Goal: Task Accomplishment & Management: Manage account settings

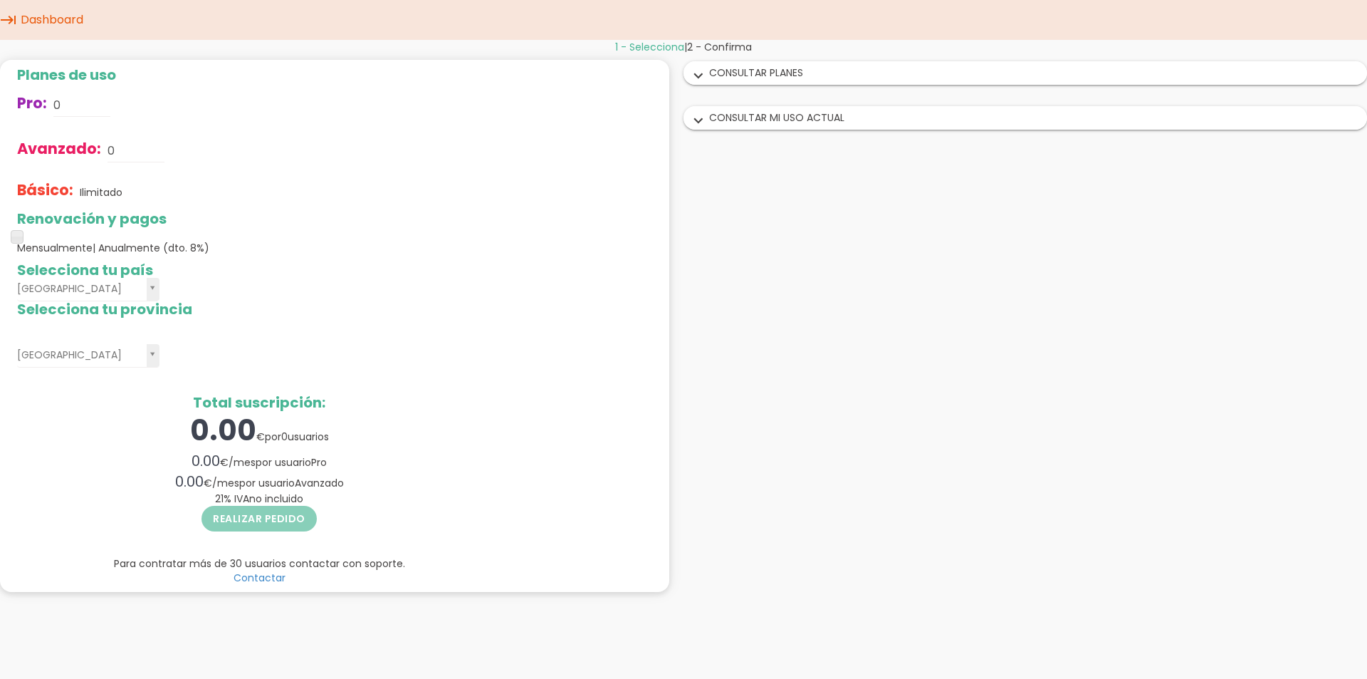
click at [709, 66] on div "expand_more CONSULTAR PLANES" at bounding box center [1025, 73] width 682 height 22
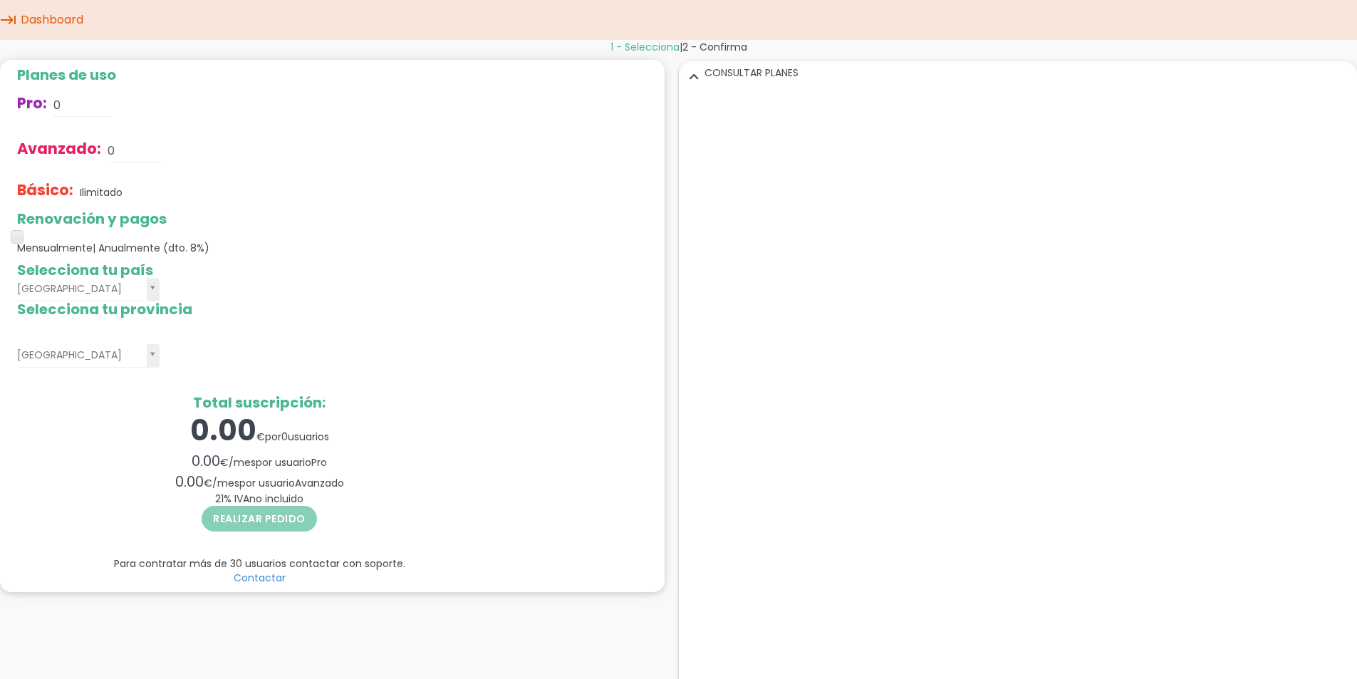
click at [691, 78] on icon "expand_more" at bounding box center [693, 76] width 23 height 19
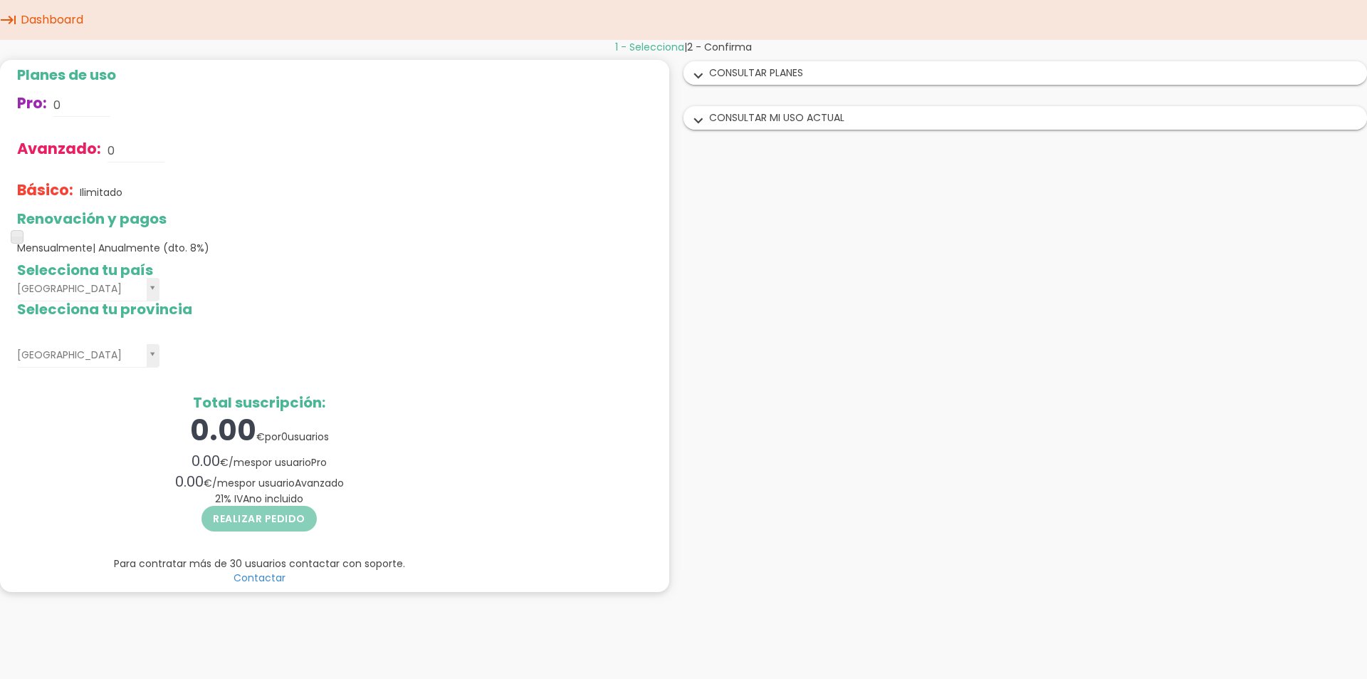
click at [692, 125] on icon "expand_more" at bounding box center [698, 121] width 23 height 19
click at [692, 122] on icon "expand_more" at bounding box center [693, 121] width 23 height 19
click at [692, 122] on icon "expand_more" at bounding box center [698, 121] width 23 height 19
click at [692, 122] on icon "expand_more" at bounding box center [693, 121] width 23 height 19
click at [692, 122] on icon "expand_more" at bounding box center [698, 121] width 23 height 19
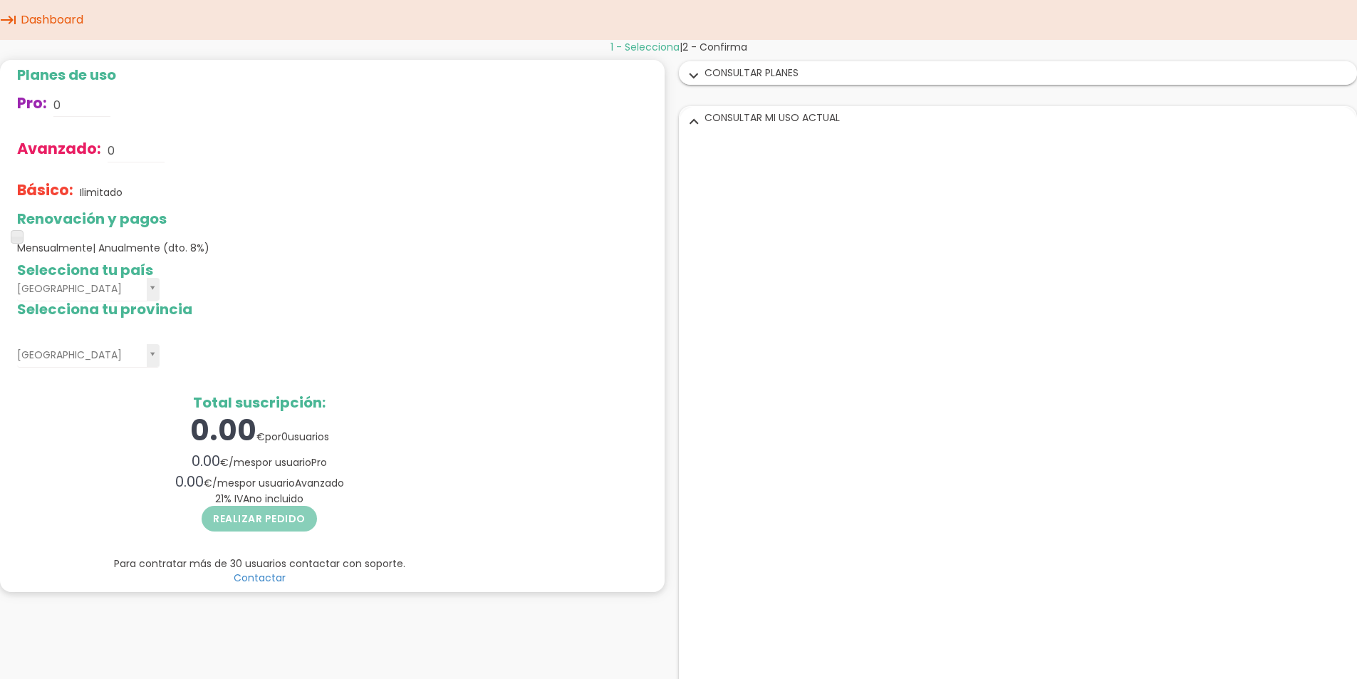
click at [691, 122] on icon "expand_more" at bounding box center [693, 121] width 23 height 19
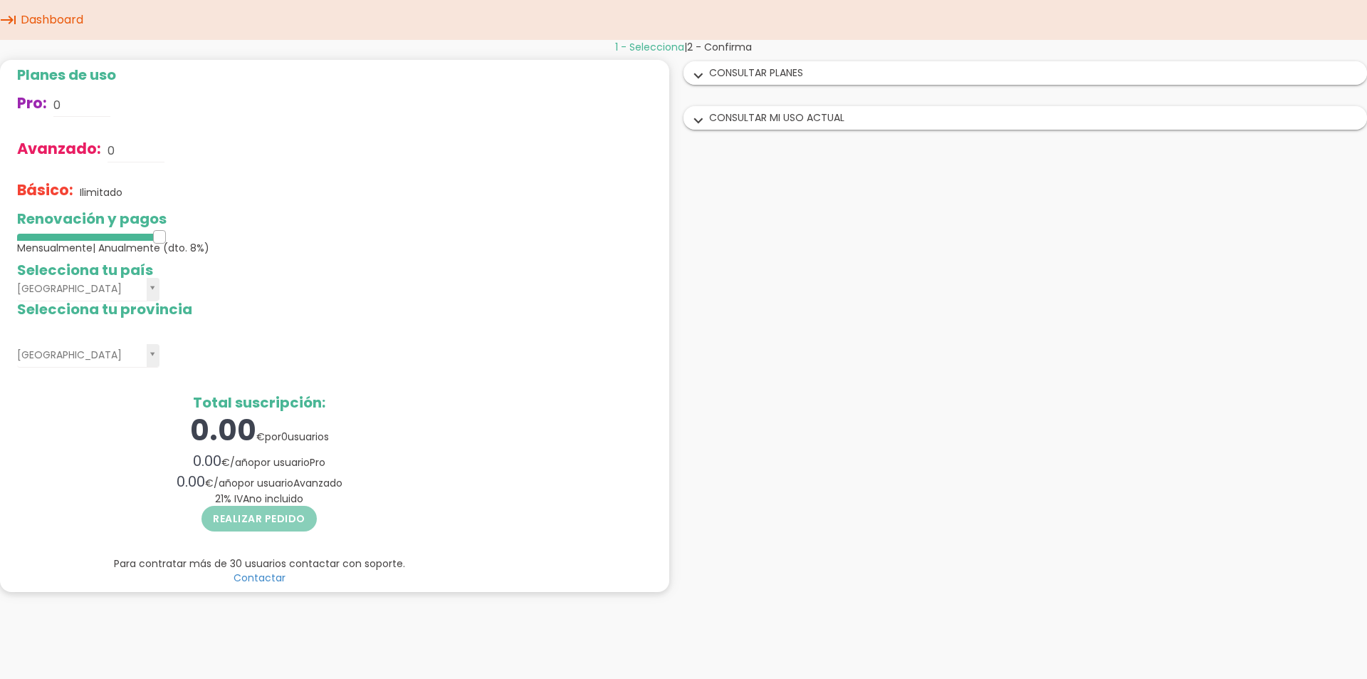
drag, startPoint x: 16, startPoint y: 235, endPoint x: 113, endPoint y: 244, distance: 96.5
click at [113, 244] on div "Renovación y pagos Mensualmente | Anualmente (dto. 8%)" at bounding box center [259, 233] width 484 height 44
drag, startPoint x: 160, startPoint y: 236, endPoint x: -1, endPoint y: 236, distance: 161.6
click at [0, 236] on html "menu keyboard_tab Dashboard" at bounding box center [683, 339] width 1367 height 679
click at [12, 20] on icon "keyboard_tab" at bounding box center [8, 20] width 17 height 40
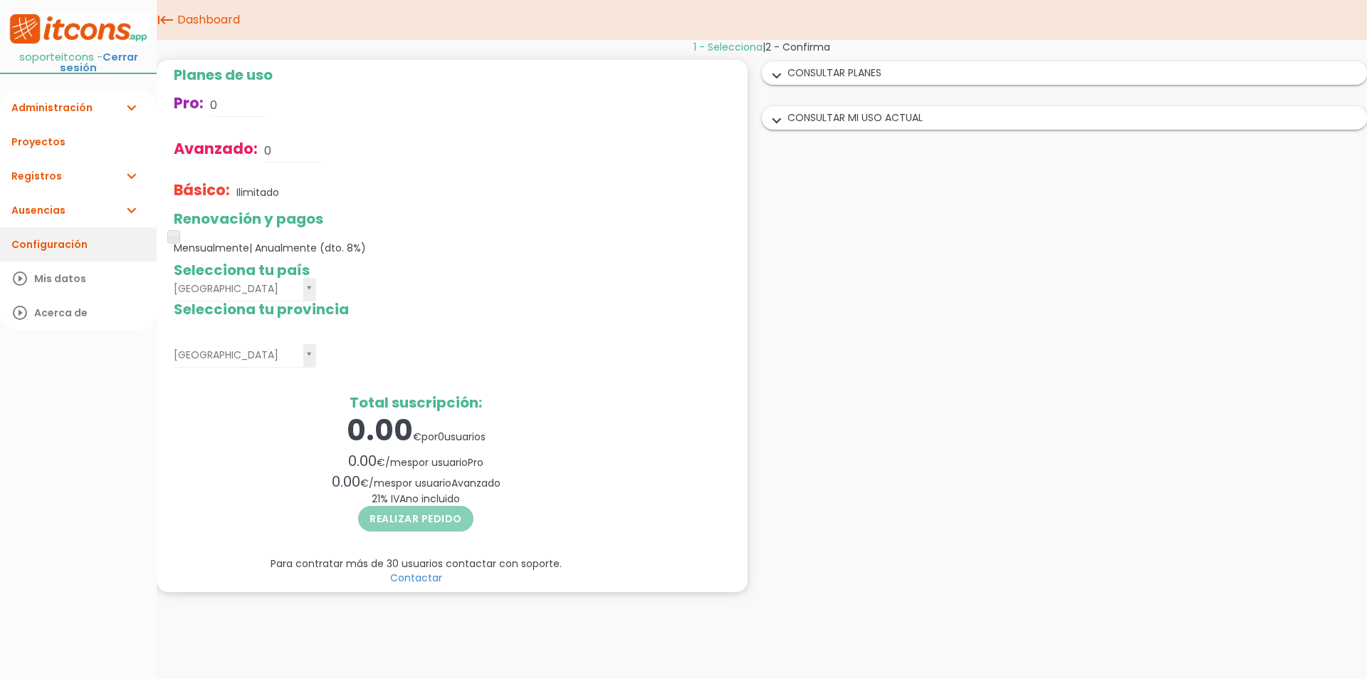
click at [77, 244] on link "Configuración" at bounding box center [78, 244] width 157 height 34
